Goal: Task Accomplishment & Management: Use online tool/utility

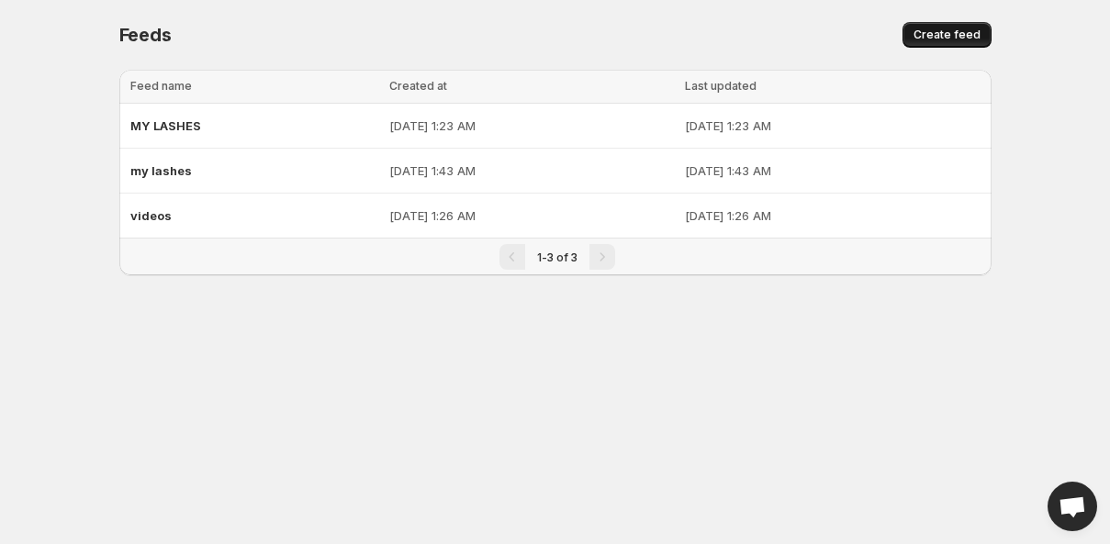
click at [938, 36] on span "Create feed" at bounding box center [946, 35] width 67 height 15
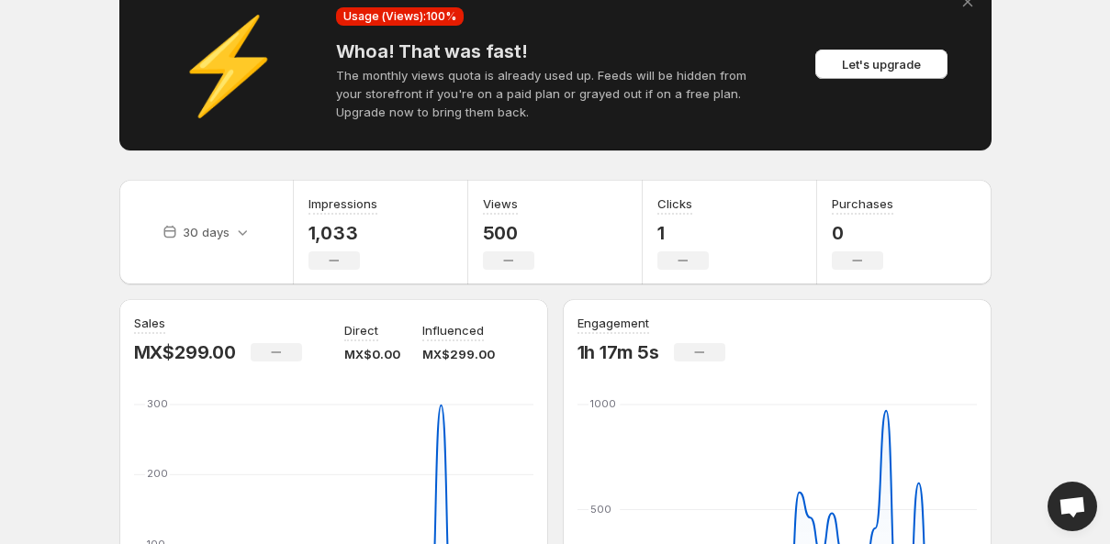
scroll to position [95, 0]
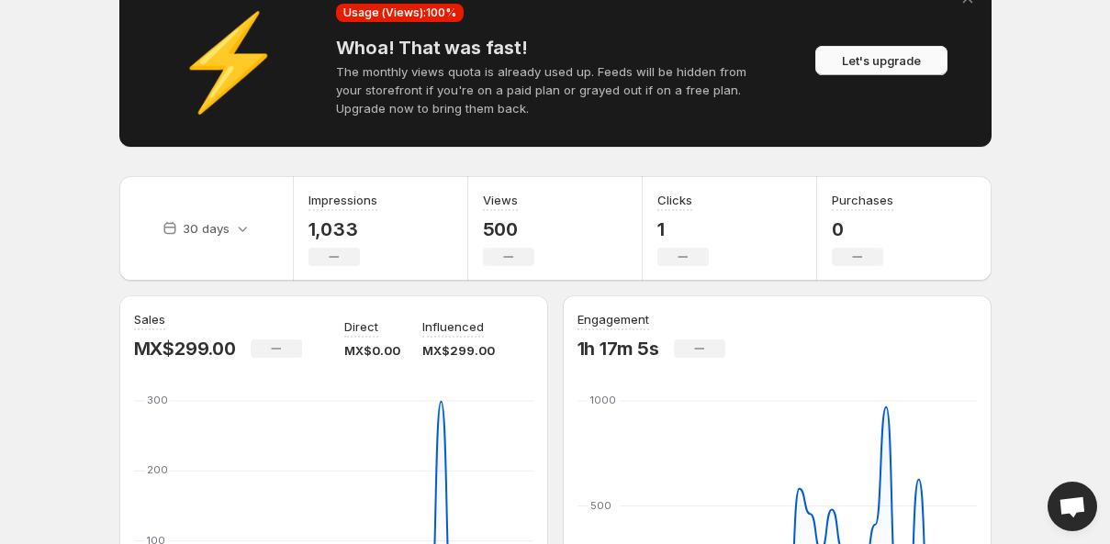
click at [880, 65] on span "Let's upgrade" at bounding box center [881, 60] width 79 height 18
